Goal: Communication & Community: Answer question/provide support

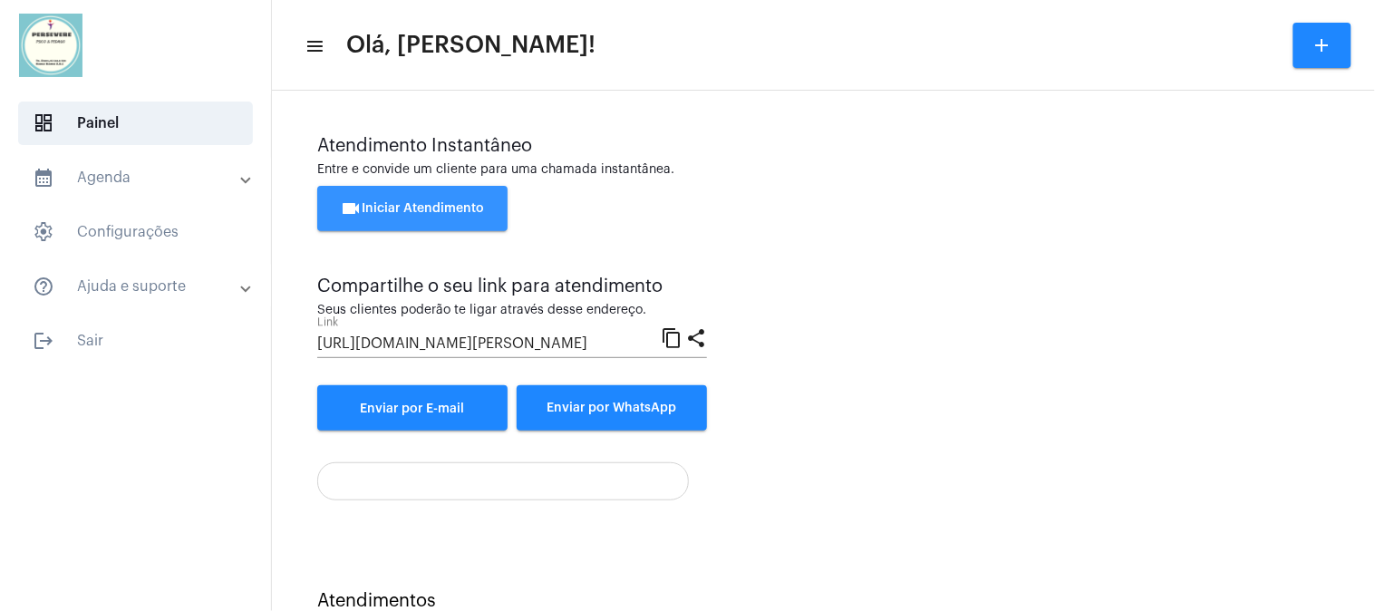
click at [441, 202] on span "videocam Iniciar Atendimento" at bounding box center [413, 208] width 144 height 13
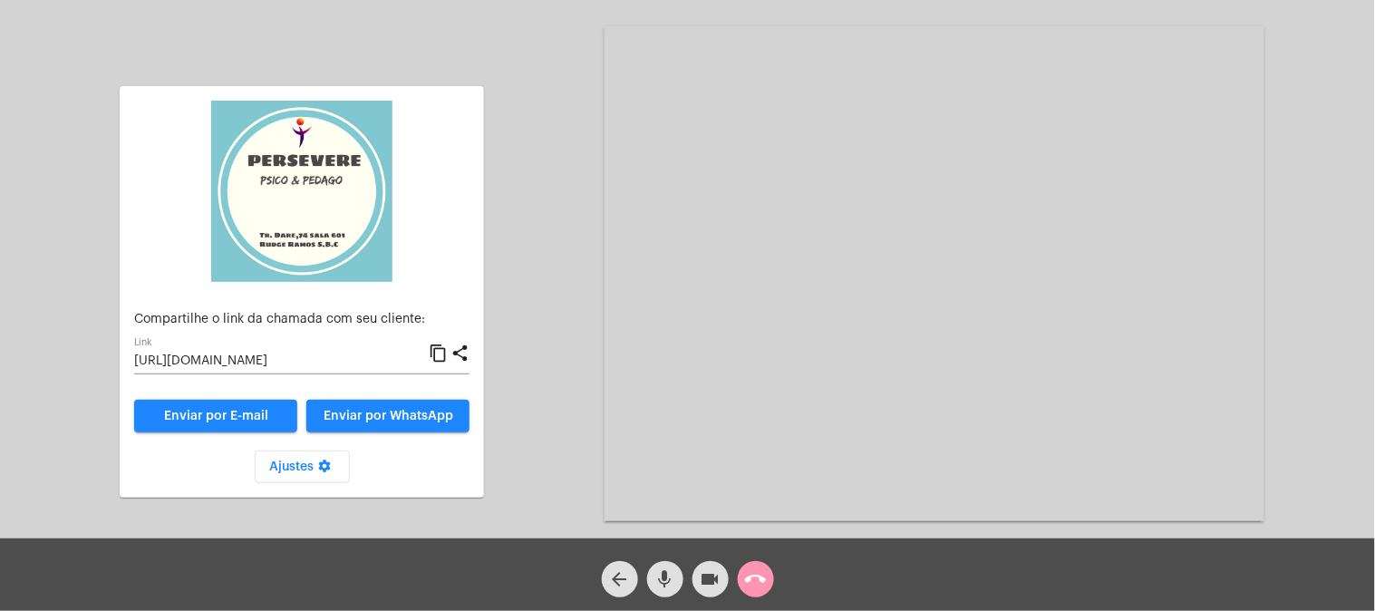
click at [435, 355] on mat-icon "content_copy" at bounding box center [438, 354] width 19 height 22
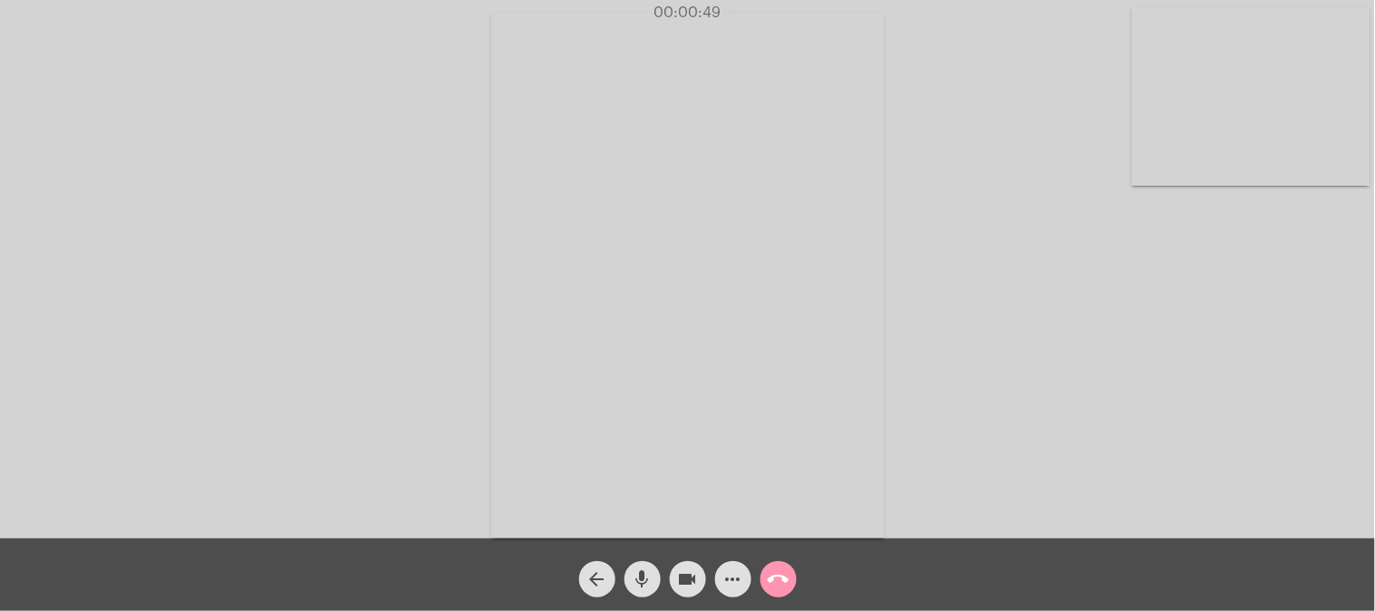
click at [777, 580] on mat-icon "call_end" at bounding box center [779, 579] width 22 height 22
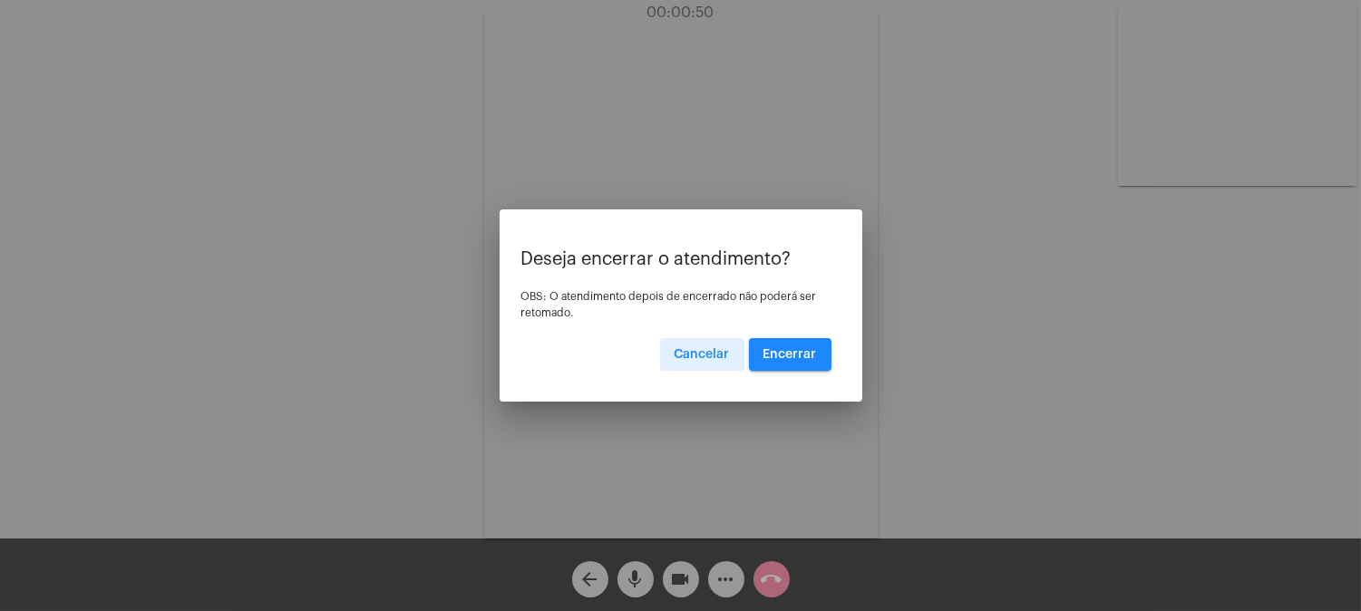
click at [809, 356] on span "Encerrar" at bounding box center [789, 354] width 53 height 13
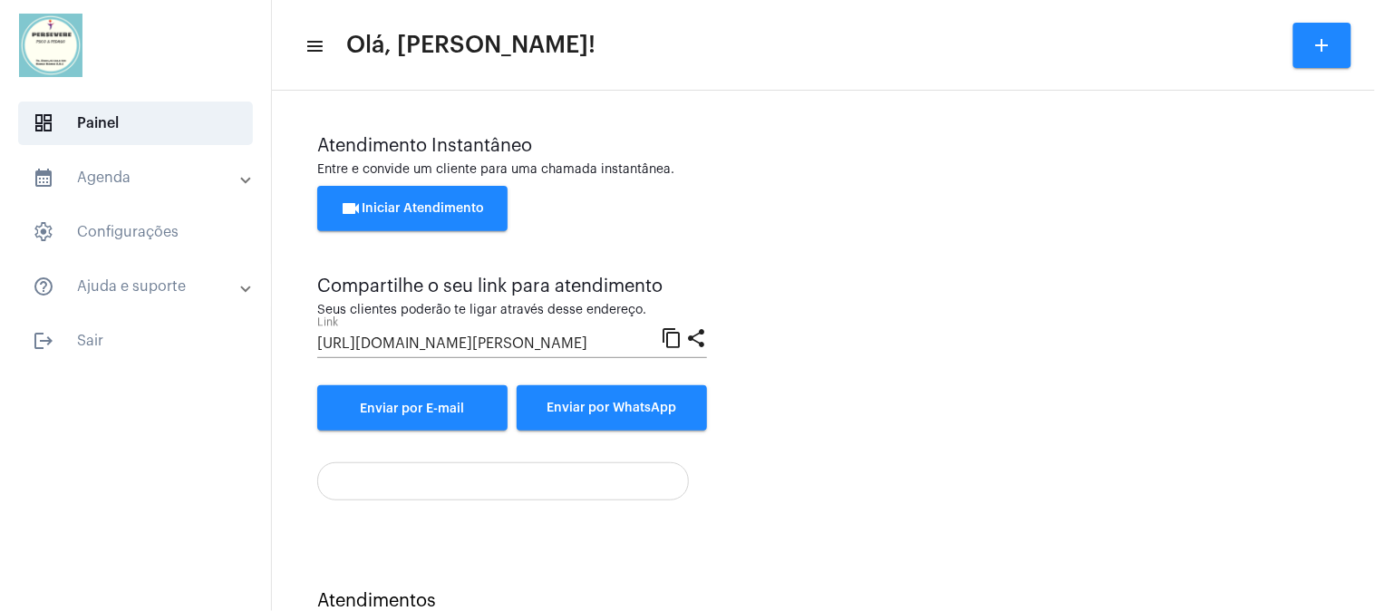
click at [438, 202] on span "videocam Iniciar Atendimento" at bounding box center [413, 208] width 144 height 13
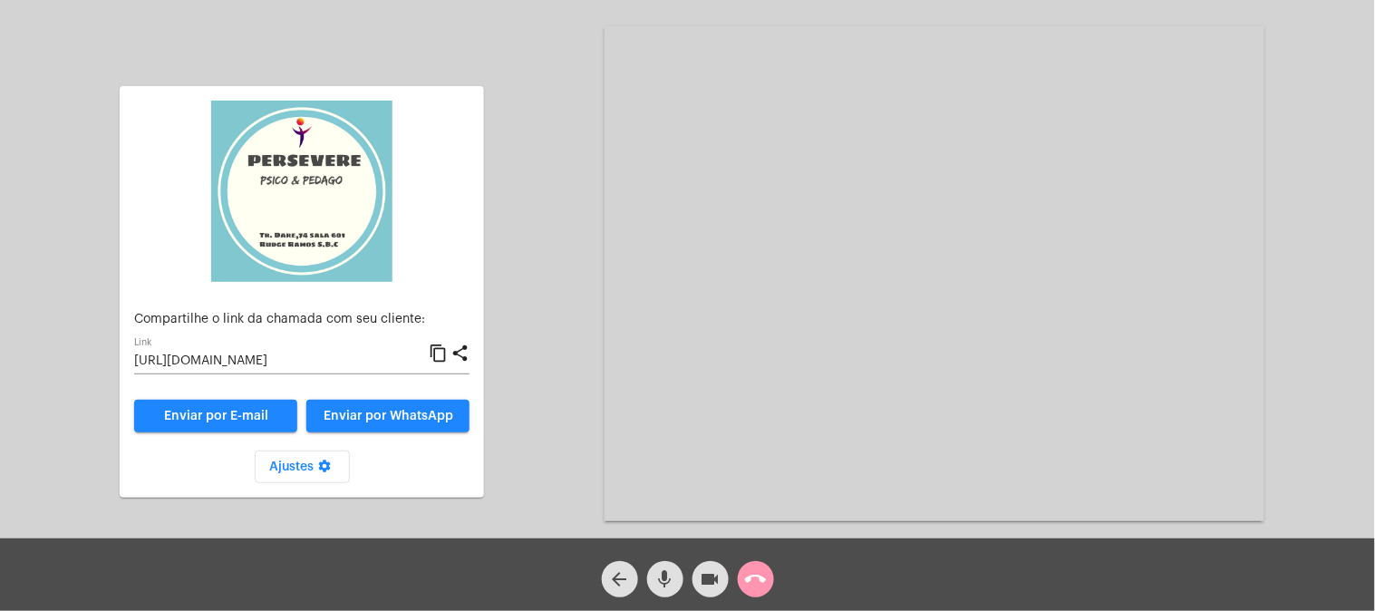
click at [439, 348] on mat-icon "content_copy" at bounding box center [438, 354] width 19 height 22
